Goal: Information Seeking & Learning: Learn about a topic

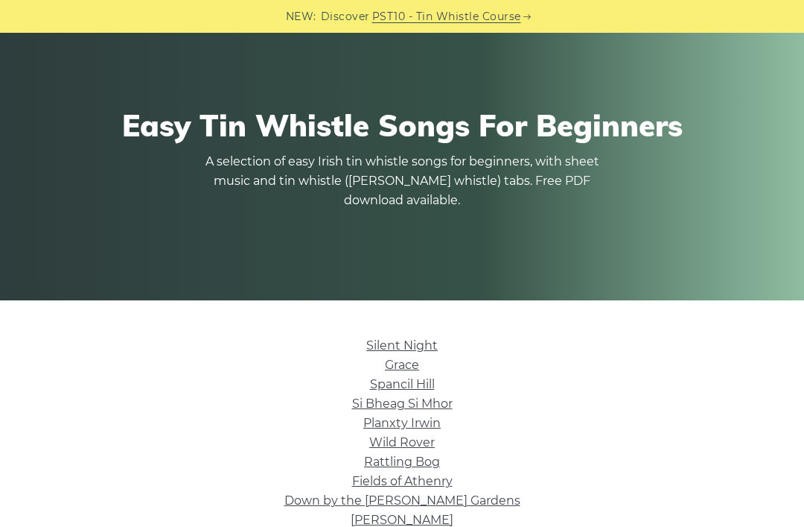
scroll to position [57, 0]
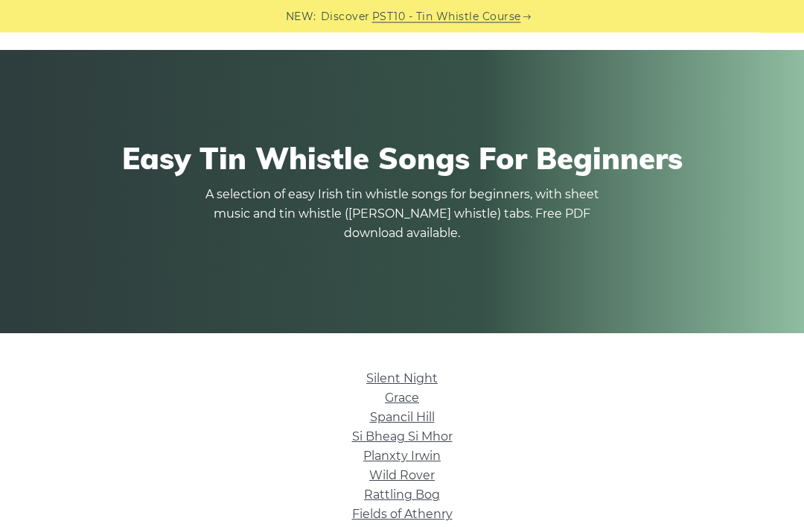
click at [664, 247] on div "Easy Tin Whistle Songs For Beginners A selection of easy Irish tin whistle song…" at bounding box center [402, 192] width 745 height 174
click at [675, 241] on div "Easy Tin Whistle Songs For Beginners A selection of easy Irish tin whistle song…" at bounding box center [402, 192] width 745 height 174
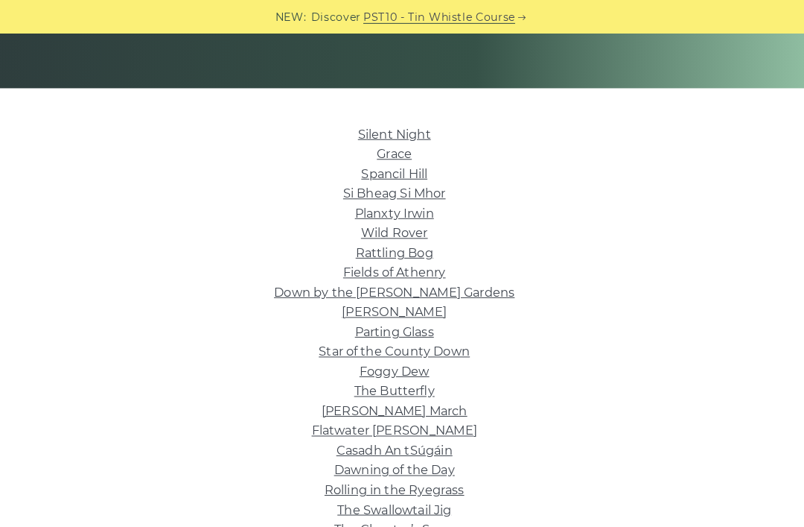
scroll to position [305, 0]
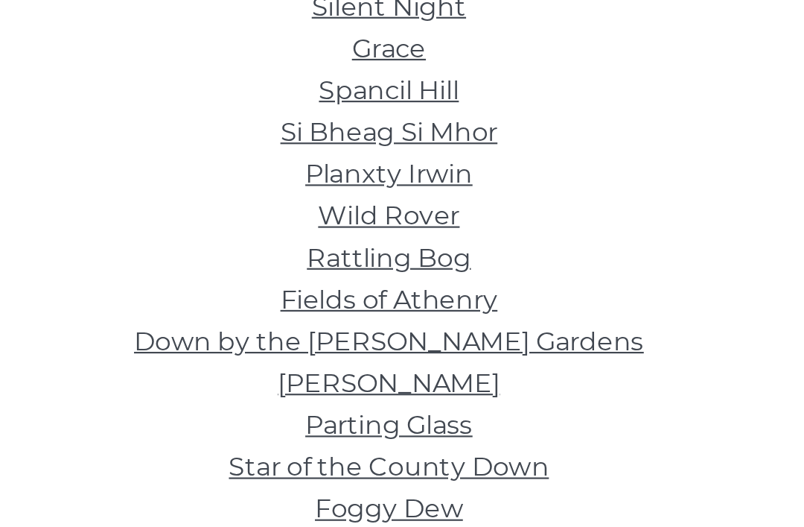
click at [364, 241] on link "Rattling Bog" at bounding box center [402, 248] width 76 height 14
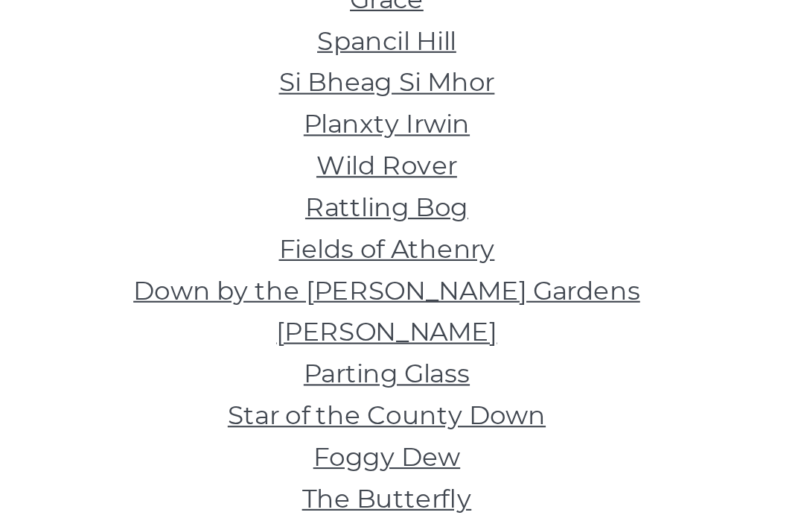
click at [352, 390] on link "Fields of Athenry" at bounding box center [402, 397] width 101 height 14
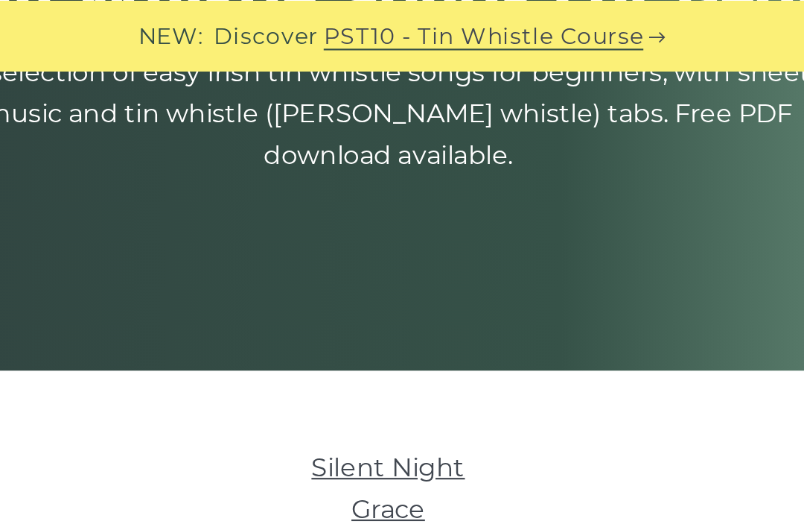
scroll to position [218, 0]
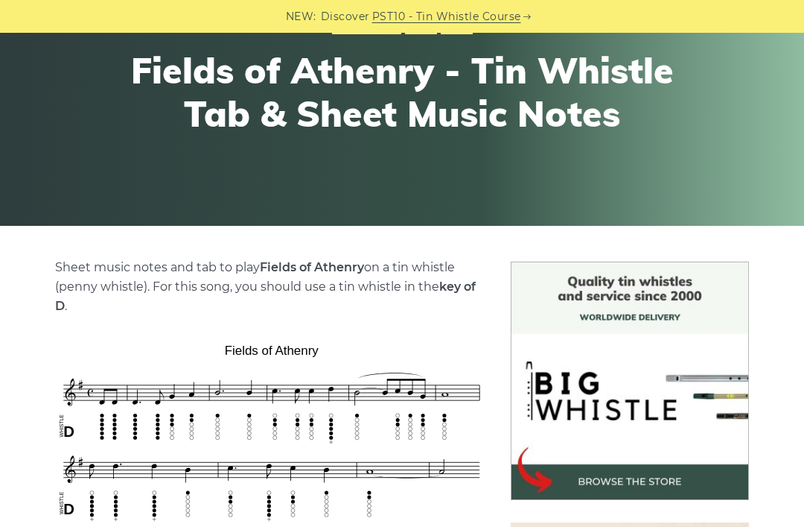
scroll to position [147, 0]
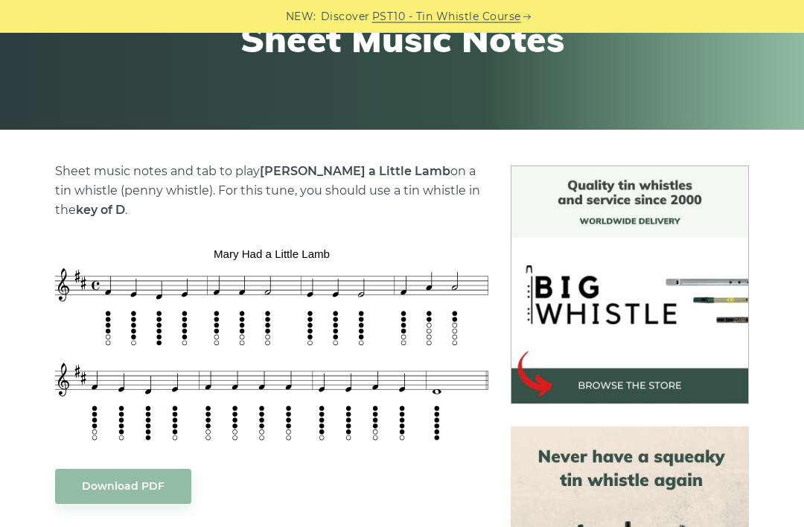
scroll to position [261, 0]
